Goal: Task Accomplishment & Management: Manage account settings

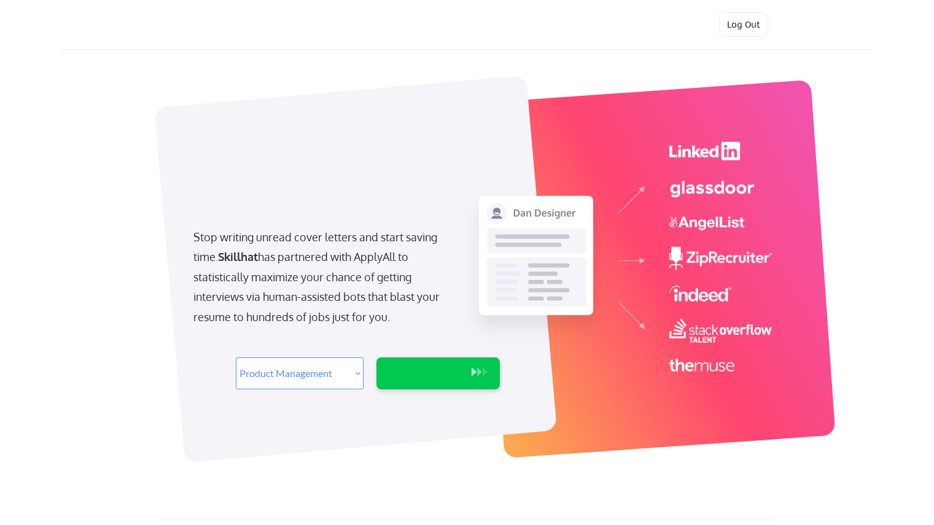
select select ""product""
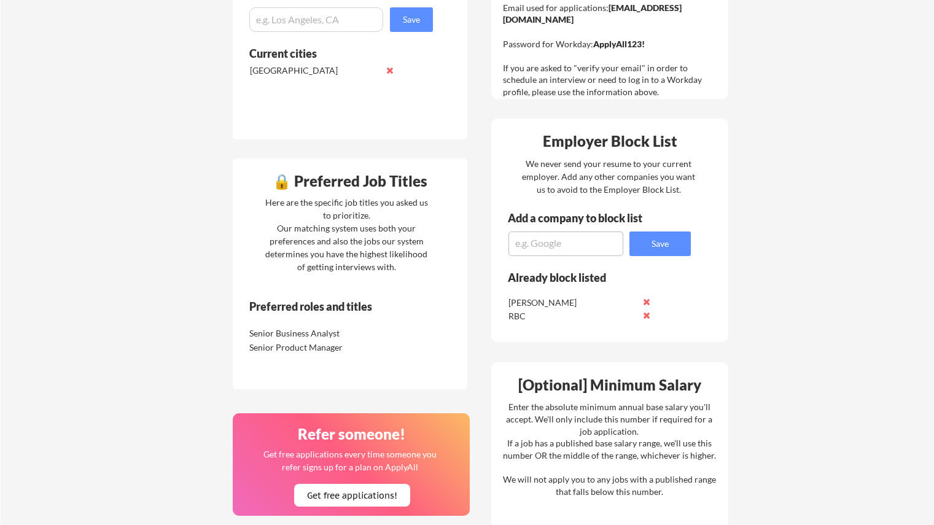
scroll to position [430, 0]
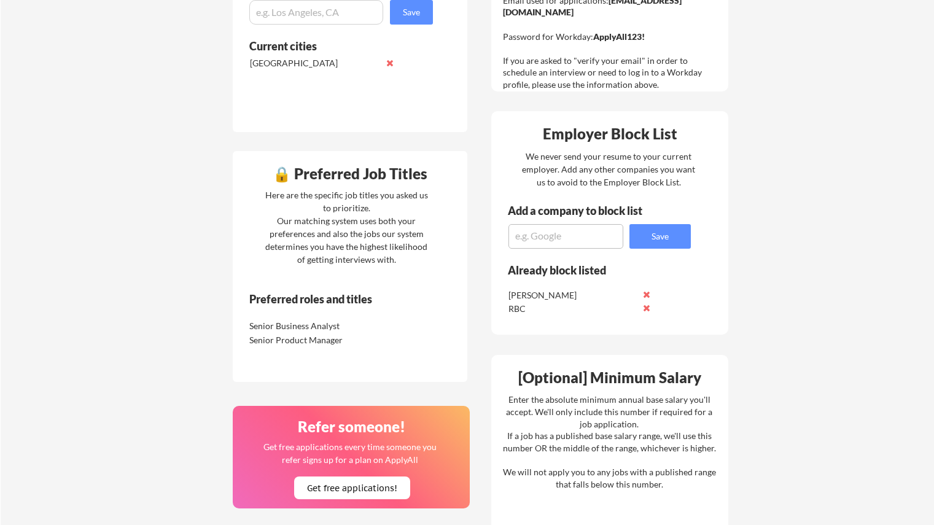
click at [564, 237] on textarea at bounding box center [565, 236] width 115 height 25
type textarea "BMO"
click at [652, 241] on button "Save" at bounding box center [659, 236] width 61 height 25
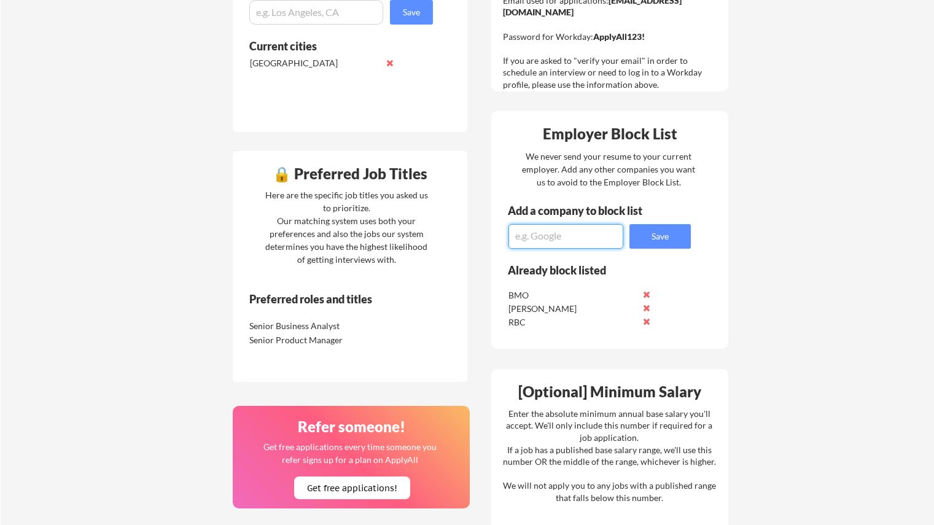
click at [566, 237] on textarea at bounding box center [565, 236] width 115 height 25
type textarea "CIBC"
click at [671, 235] on button "Save" at bounding box center [659, 236] width 61 height 25
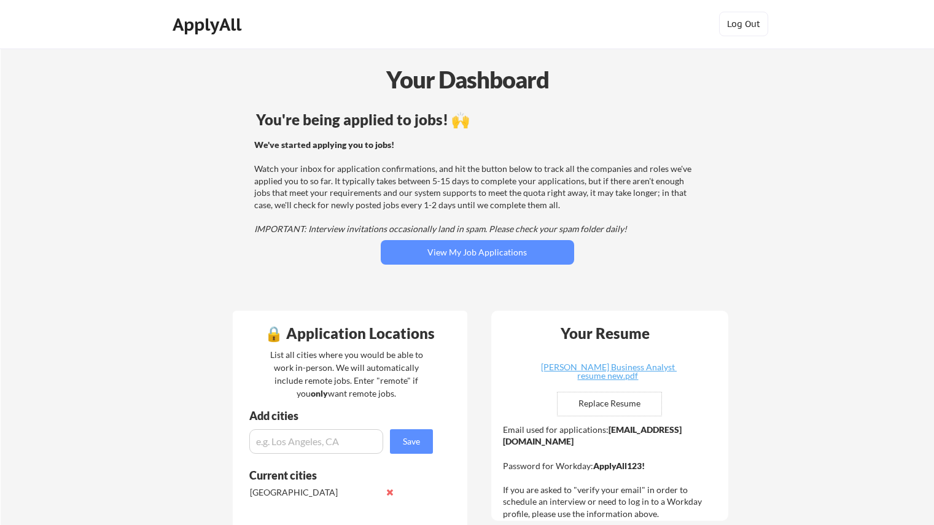
scroll to position [0, 0]
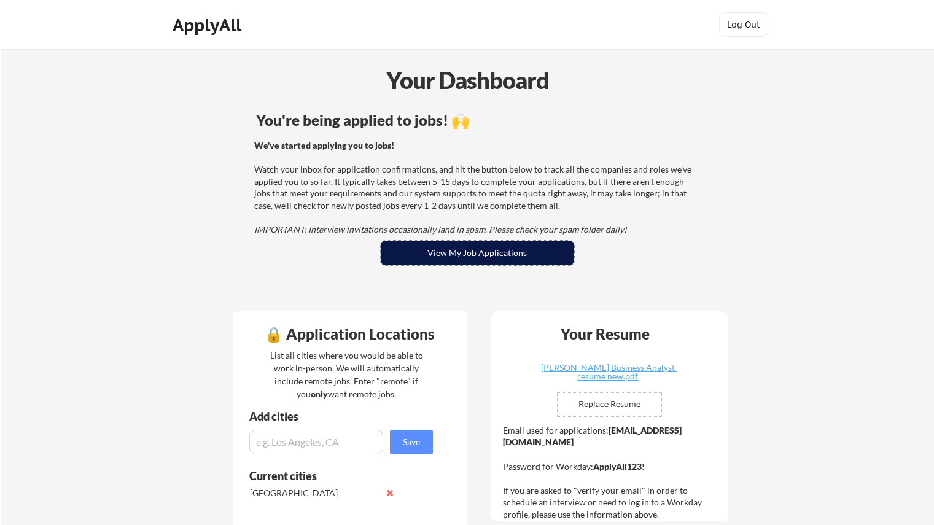
click at [421, 251] on button "View My Job Applications" at bounding box center [477, 253] width 193 height 25
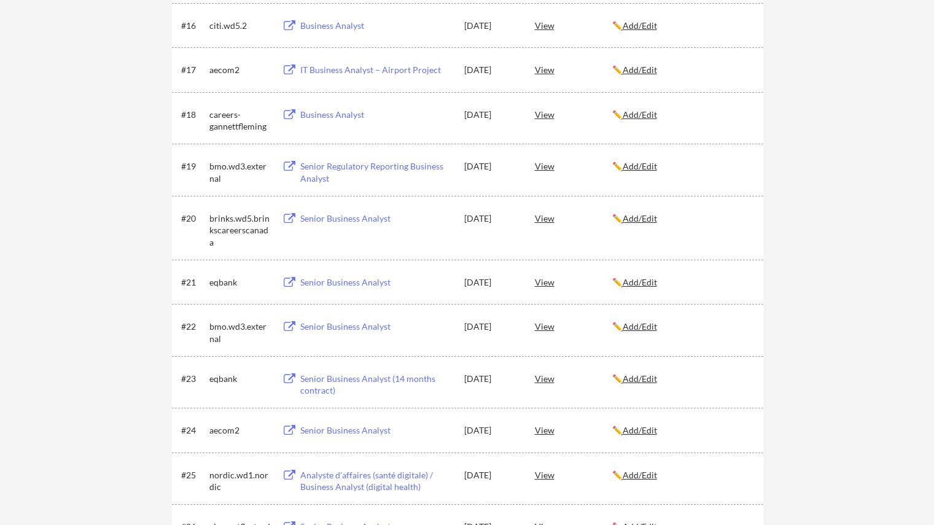
scroll to position [983, 0]
